Goal: Register for event/course

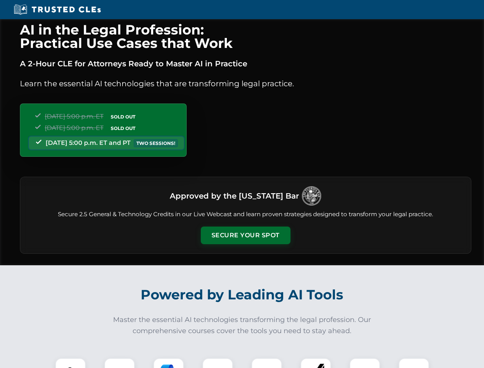
click at [245, 235] on button "Secure Your Spot" at bounding box center [246, 235] width 90 height 18
click at [71, 363] on img at bounding box center [70, 373] width 22 height 22
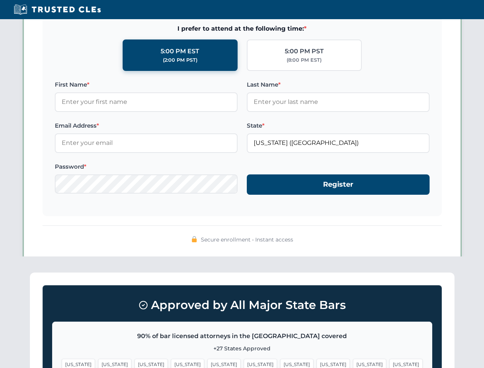
click at [280, 363] on span "[US_STATE]" at bounding box center [296, 364] width 33 height 11
click at [353, 363] on span "[US_STATE]" at bounding box center [369, 364] width 33 height 11
